Goal: Purchase product/service

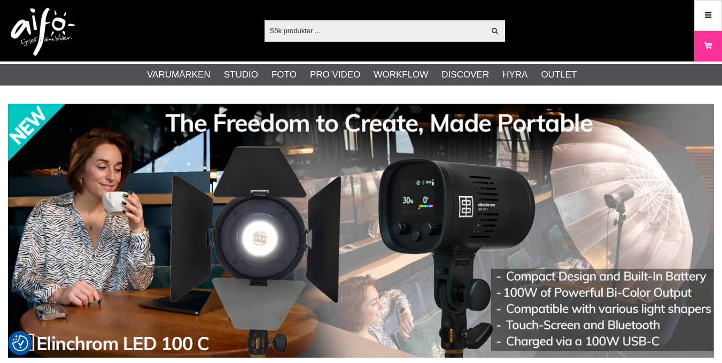
click at [297, 32] on input "text" at bounding box center [375, 30] width 221 height 16
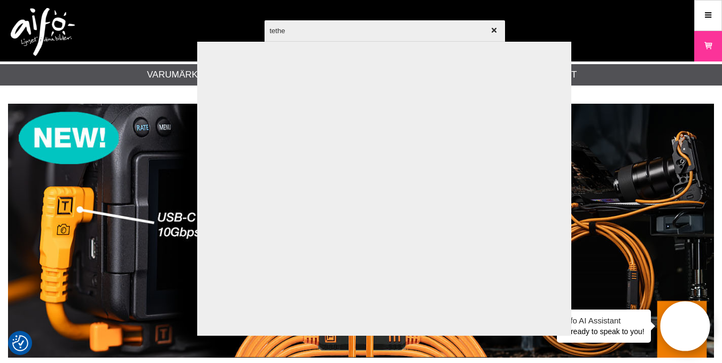
type input "tether"
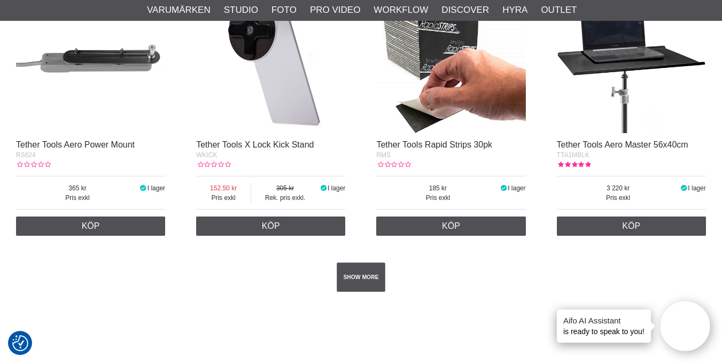
scroll to position [1896, 0]
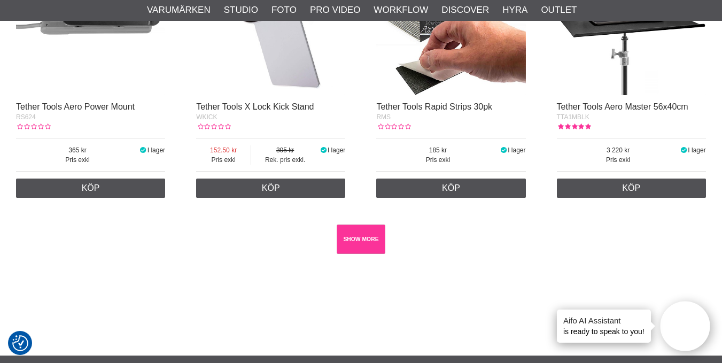
click at [369, 232] on link "SHOW MORE" at bounding box center [361, 239] width 49 height 29
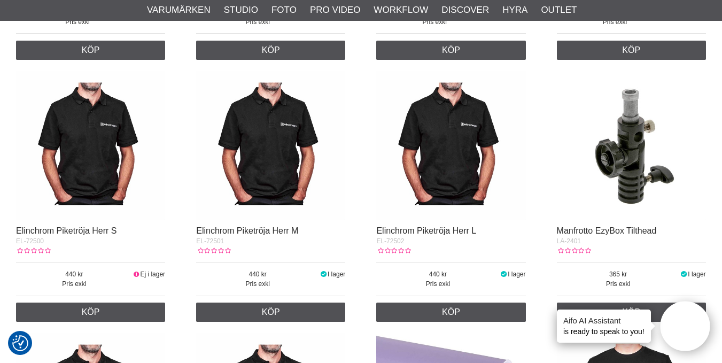
scroll to position [12352, 0]
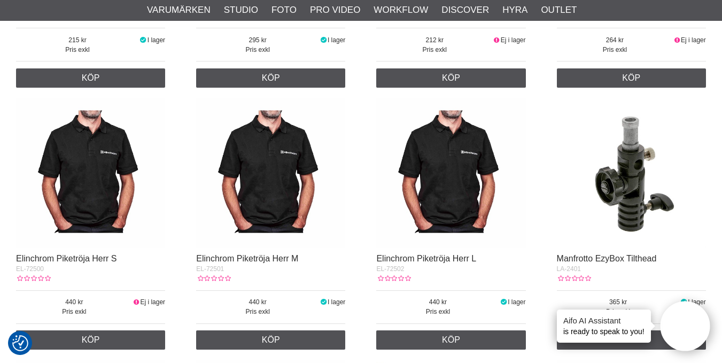
click at [282, 180] on img at bounding box center [270, 172] width 149 height 149
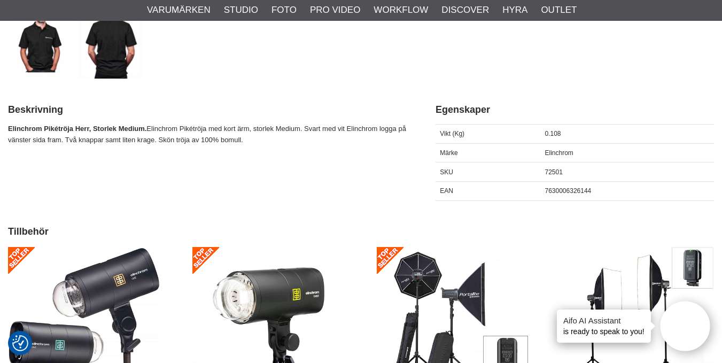
scroll to position [512, 0]
